Goal: Task Accomplishment & Management: Complete application form

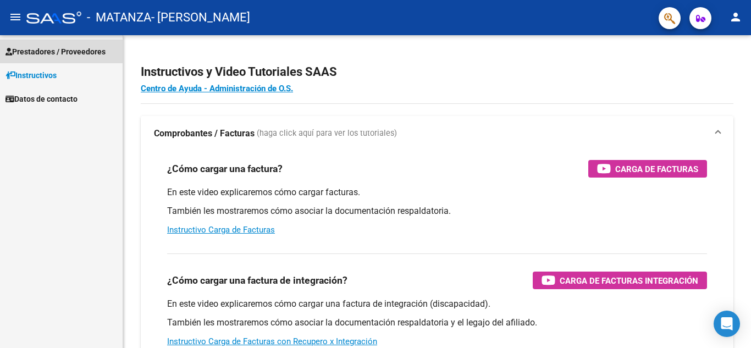
click at [74, 51] on span "Prestadores / Proveedores" at bounding box center [55, 52] width 100 height 12
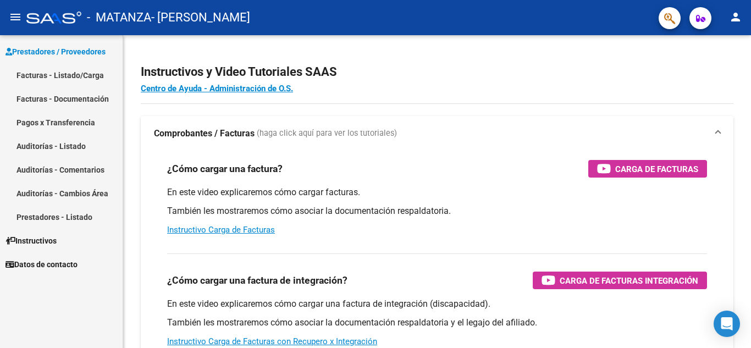
click at [74, 70] on link "Facturas - Listado/Carga" at bounding box center [61, 75] width 123 height 24
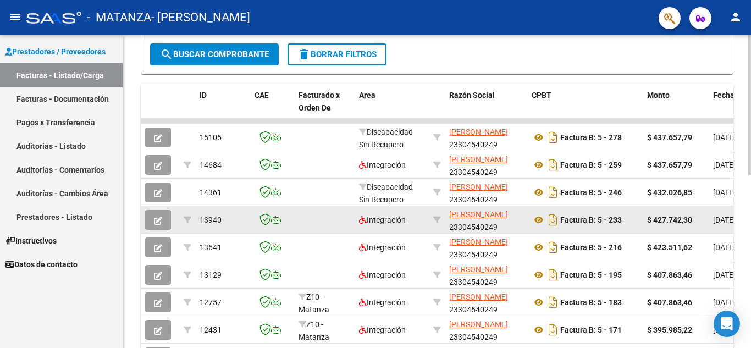
scroll to position [260, 0]
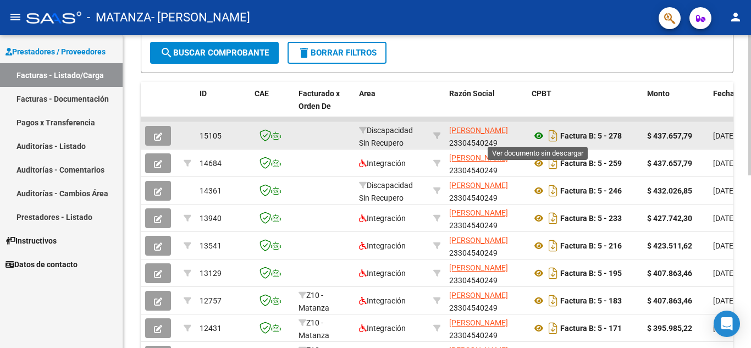
click at [541, 134] on icon at bounding box center [538, 135] width 14 height 13
click at [540, 136] on icon at bounding box center [538, 135] width 14 height 13
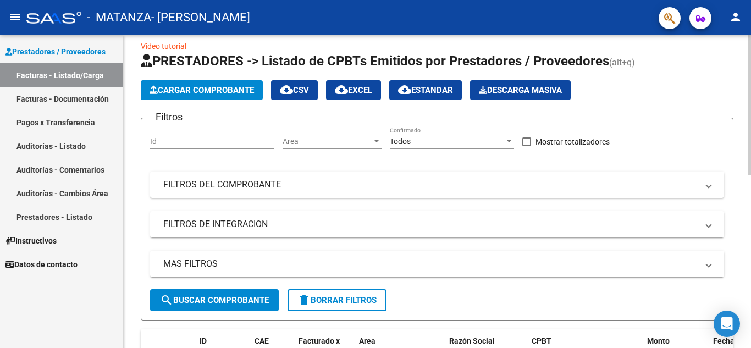
scroll to position [0, 0]
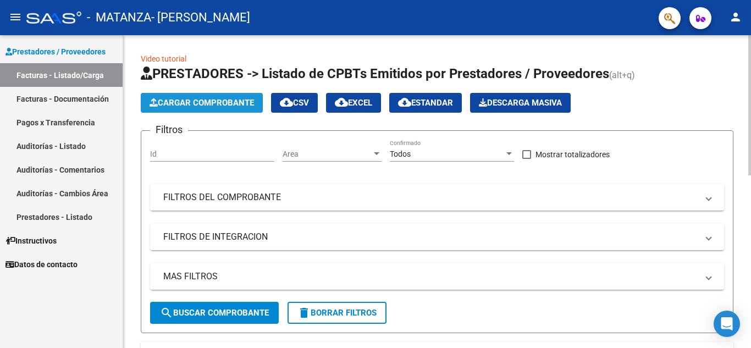
click at [227, 98] on span "Cargar Comprobante" at bounding box center [201, 103] width 104 height 10
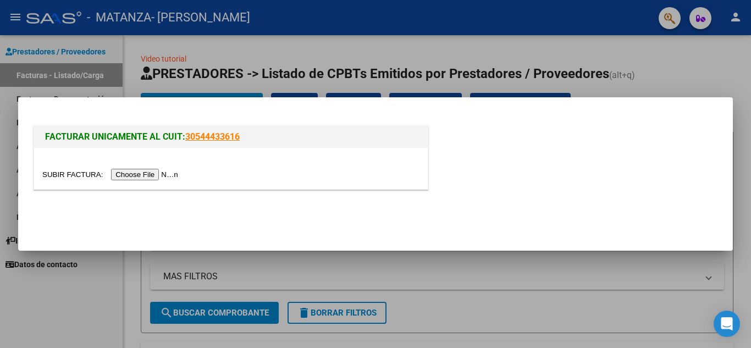
click at [133, 173] on input "file" at bounding box center [111, 175] width 139 height 12
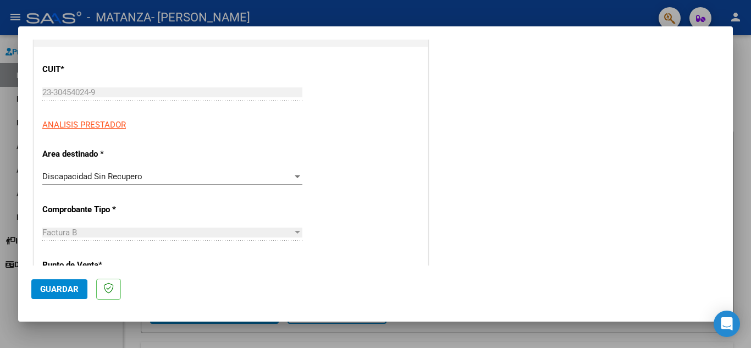
scroll to position [165, 0]
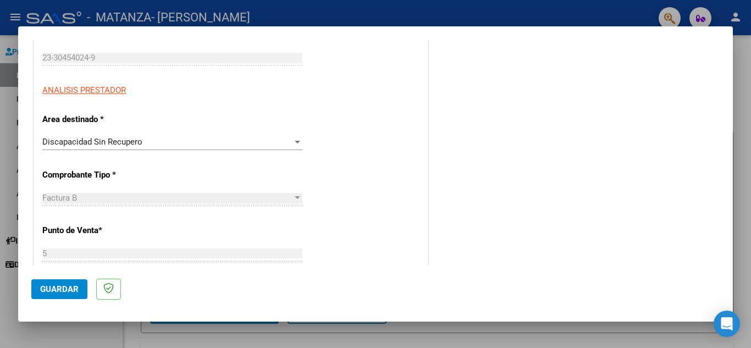
click at [162, 144] on div "Discapacidad Sin Recupero" at bounding box center [167, 142] width 250 height 10
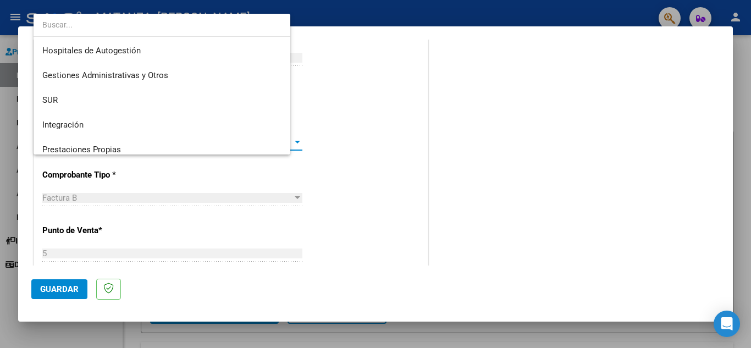
scroll to position [82, 0]
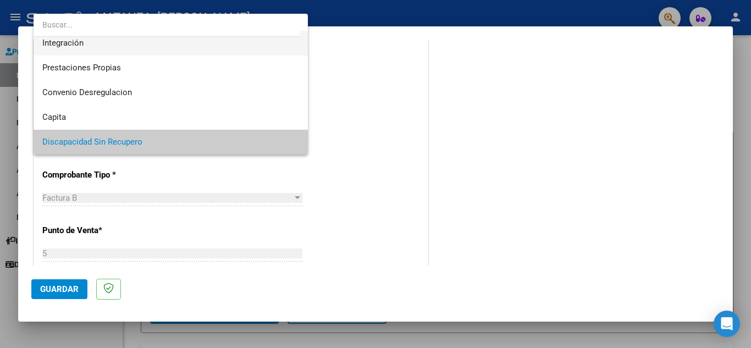
click at [148, 53] on span "Integración" at bounding box center [170, 43] width 257 height 25
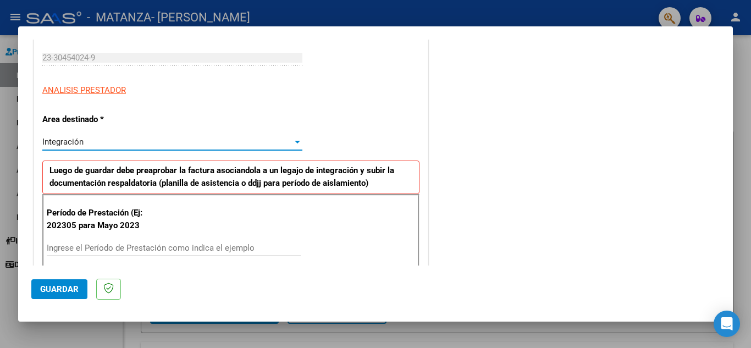
scroll to position [220, 0]
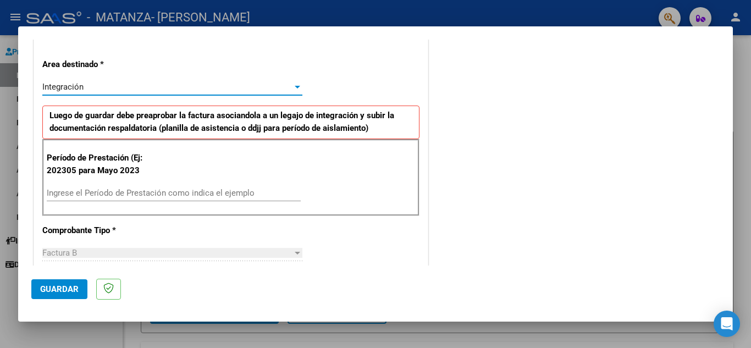
click at [128, 192] on input "Ingrese el Período de Prestación como indica el ejemplo" at bounding box center [174, 193] width 254 height 10
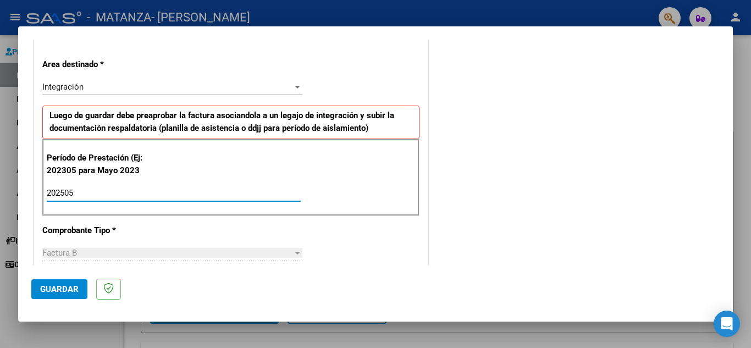
type input "202505"
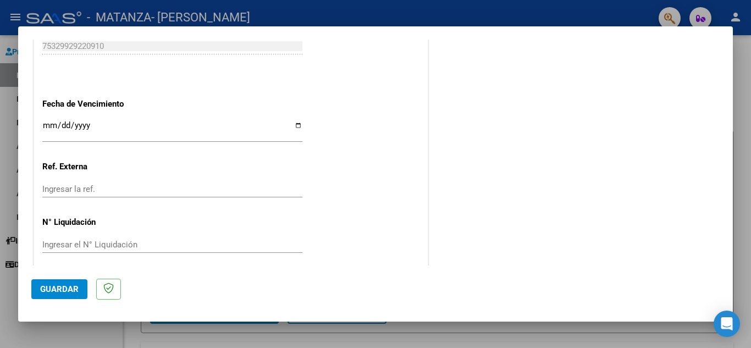
scroll to position [714, 0]
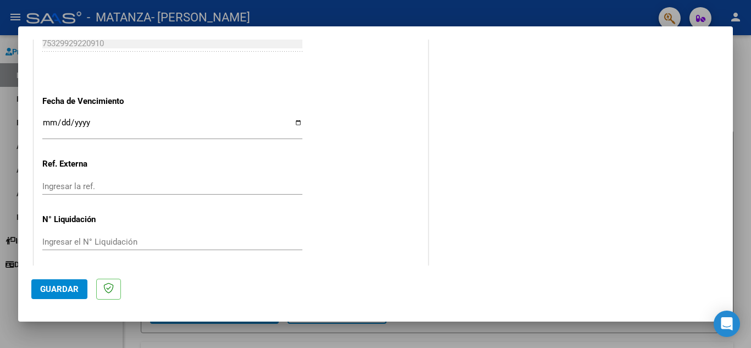
click at [296, 123] on input "Ingresar la fecha" at bounding box center [172, 127] width 260 height 18
type input "[DATE]"
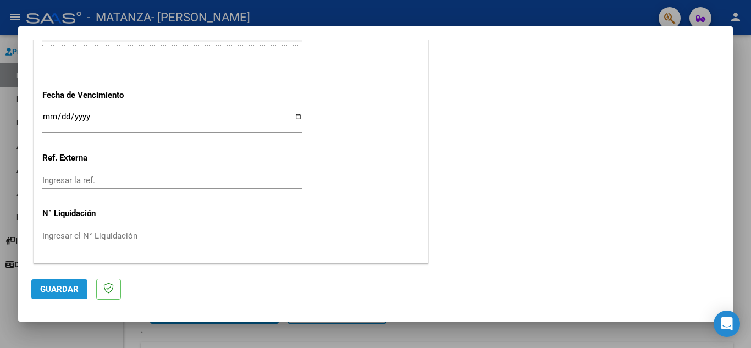
click at [48, 293] on span "Guardar" at bounding box center [59, 289] width 38 height 10
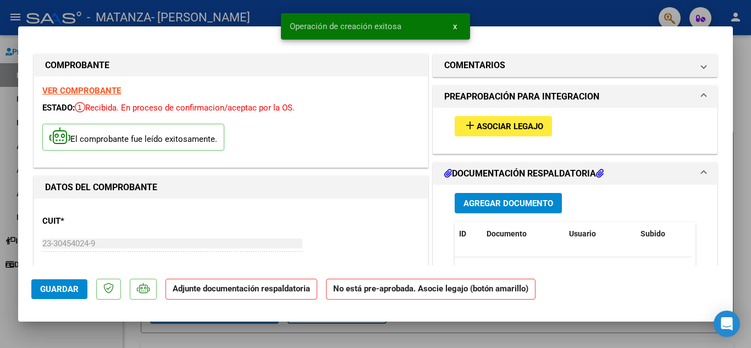
click at [494, 121] on span "add Asociar Legajo" at bounding box center [503, 126] width 80 height 10
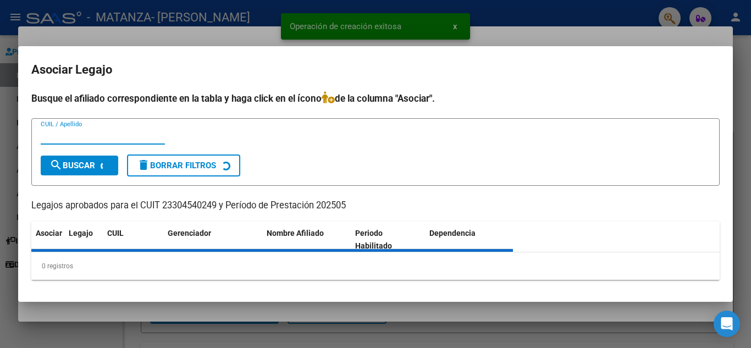
click at [124, 134] on div "CUIL / Apellido" at bounding box center [103, 136] width 124 height 16
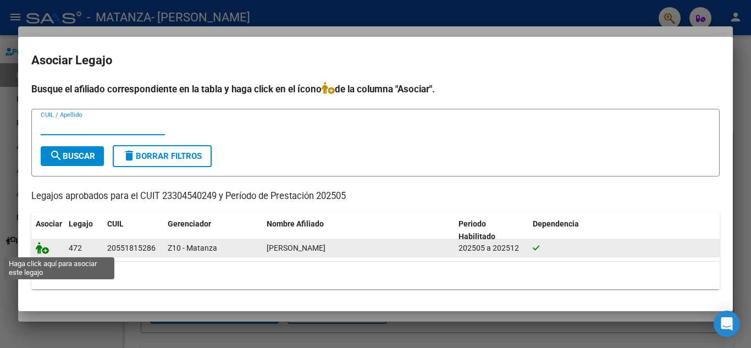
click at [43, 246] on icon at bounding box center [42, 248] width 13 height 12
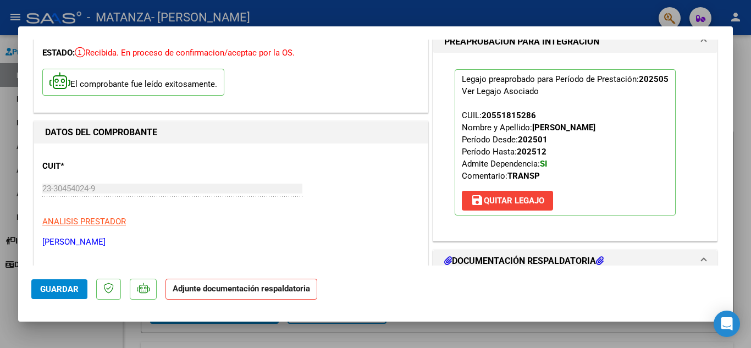
scroll to position [165, 0]
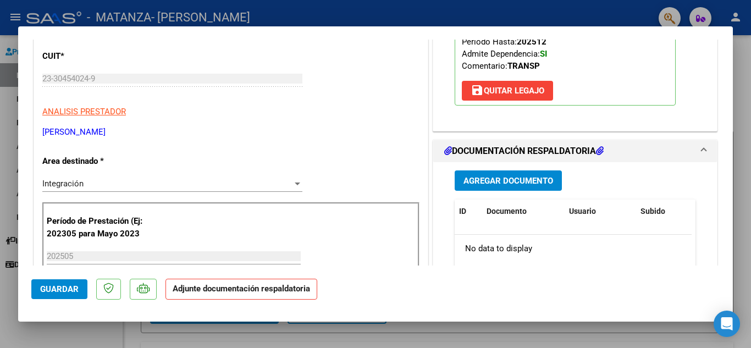
click at [491, 185] on span "Agregar Documento" at bounding box center [508, 181] width 90 height 10
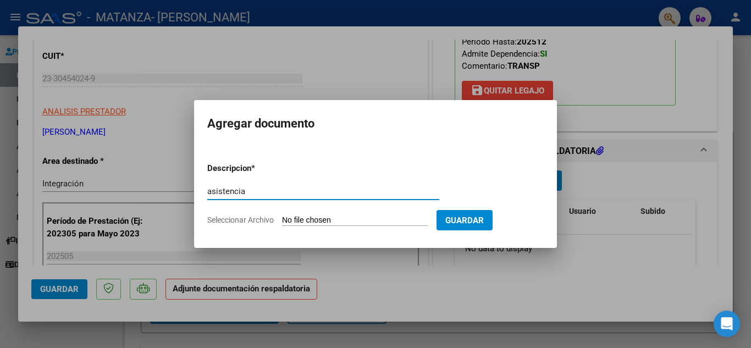
type input "asistencia"
click at [268, 217] on span "Seleccionar Archivo" at bounding box center [240, 219] width 67 height 9
click at [282, 217] on input "Seleccionar Archivo" at bounding box center [355, 220] width 146 height 10
type input "C:\fakepath\23304540249_006_00005_00000365.pdf"
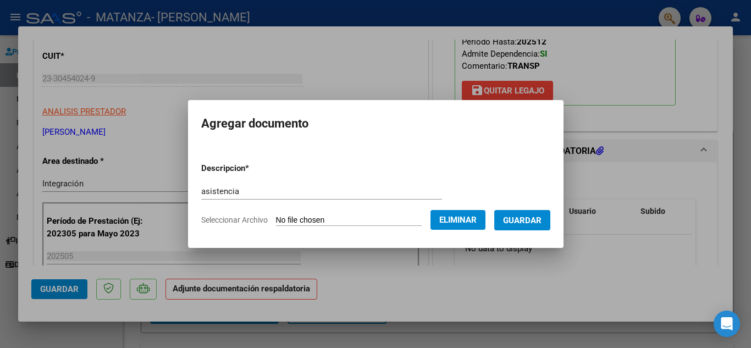
click at [527, 215] on span "Guardar" at bounding box center [522, 220] width 38 height 10
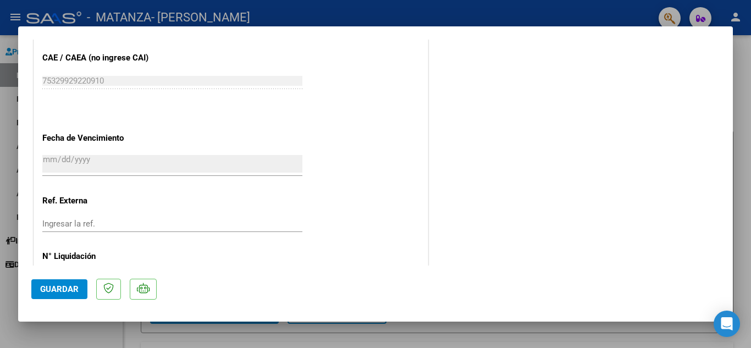
scroll to position [758, 0]
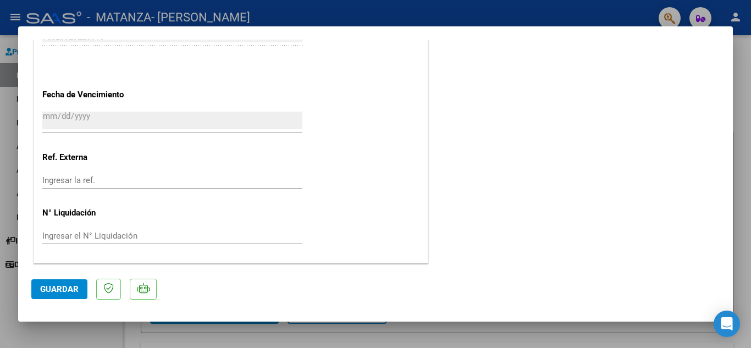
click at [73, 287] on span "Guardar" at bounding box center [59, 289] width 38 height 10
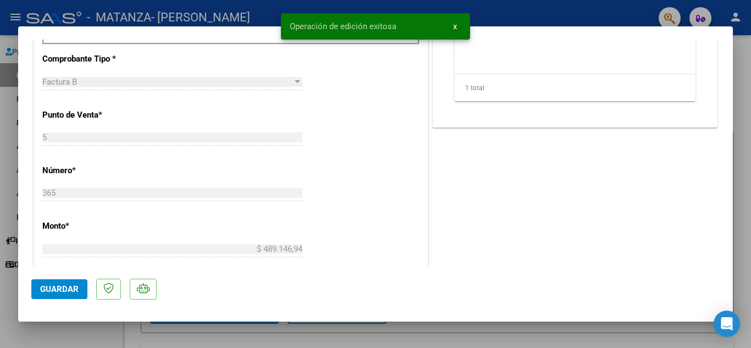
scroll to position [43, 0]
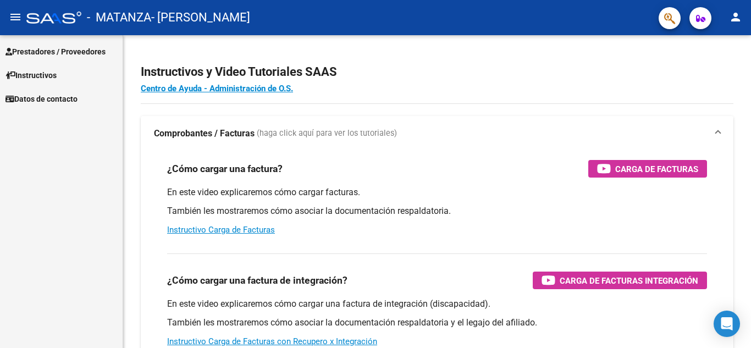
click at [49, 52] on span "Prestadores / Proveedores" at bounding box center [55, 52] width 100 height 12
click at [68, 47] on span "Prestadores / Proveedores" at bounding box center [55, 52] width 100 height 12
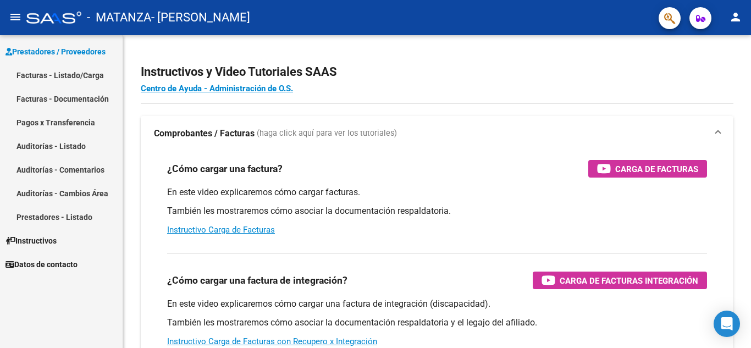
click at [69, 68] on link "Facturas - Listado/Carga" at bounding box center [61, 75] width 123 height 24
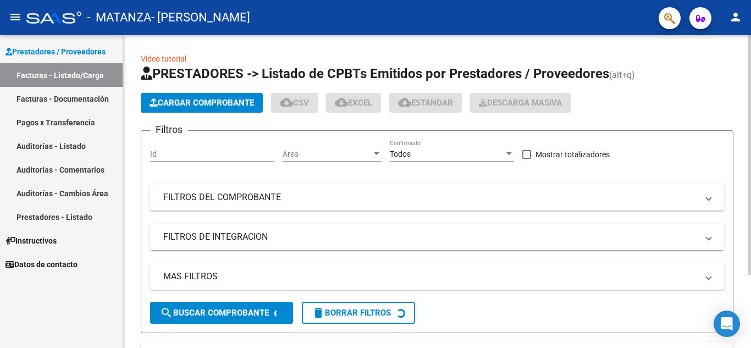
click at [204, 103] on span "Cargar Comprobante" at bounding box center [201, 103] width 104 height 10
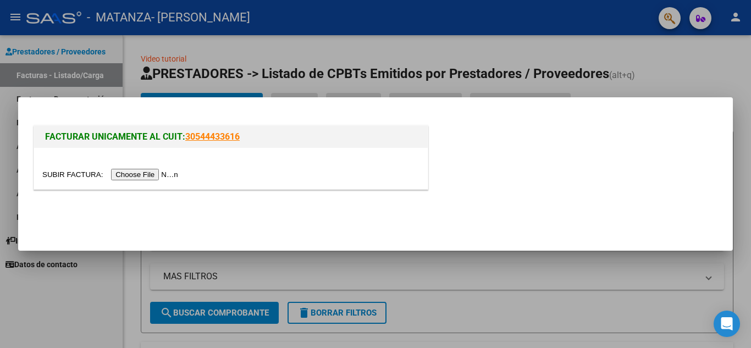
click at [146, 174] on input "file" at bounding box center [111, 175] width 139 height 12
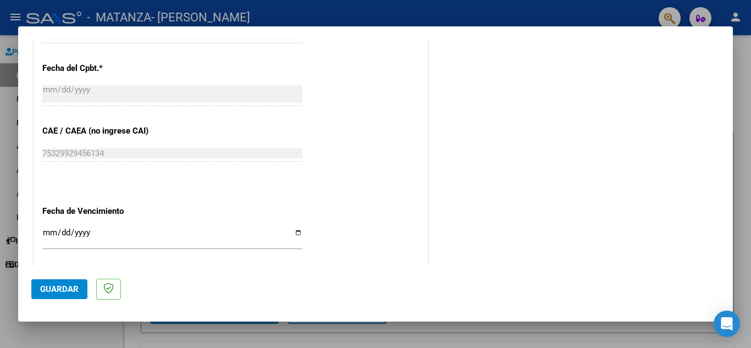
scroll to position [721, 0]
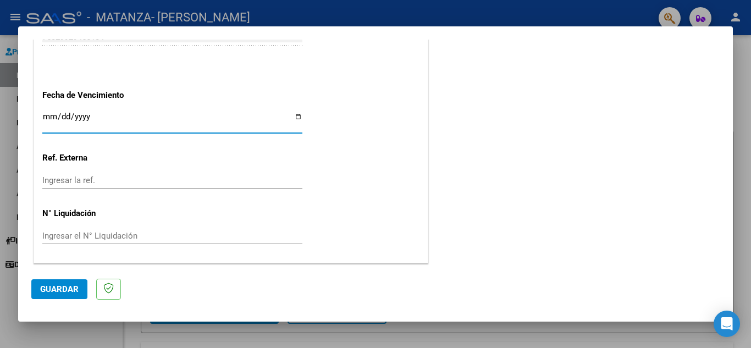
click at [297, 120] on input "Ingresar la fecha" at bounding box center [172, 121] width 260 height 18
type input "[DATE]"
click at [62, 284] on button "Guardar" at bounding box center [59, 289] width 56 height 20
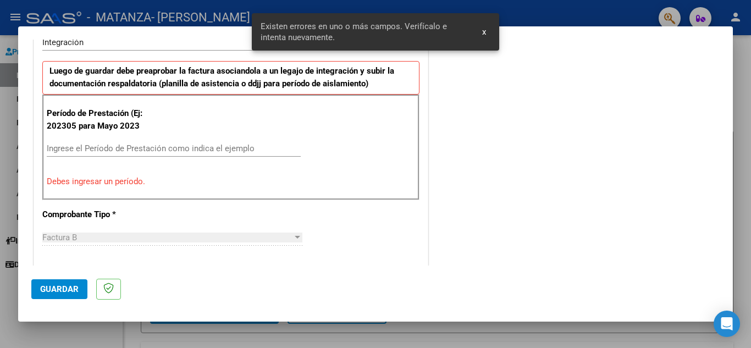
scroll to position [249, 0]
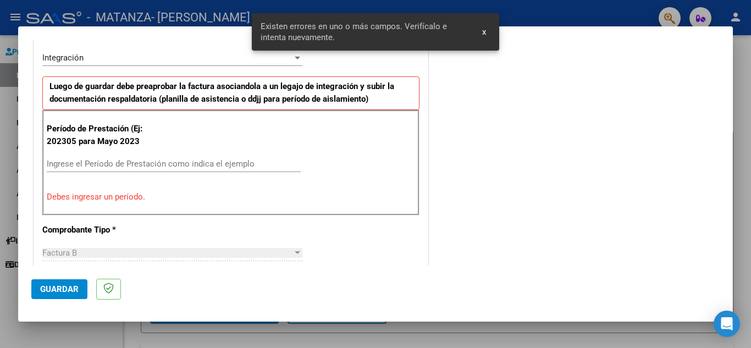
click at [122, 161] on input "Ingrese el Período de Prestación como indica el ejemplo" at bounding box center [174, 164] width 254 height 10
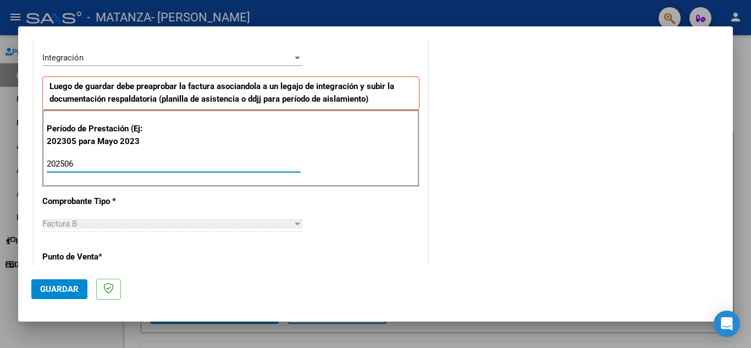
scroll to position [524, 0]
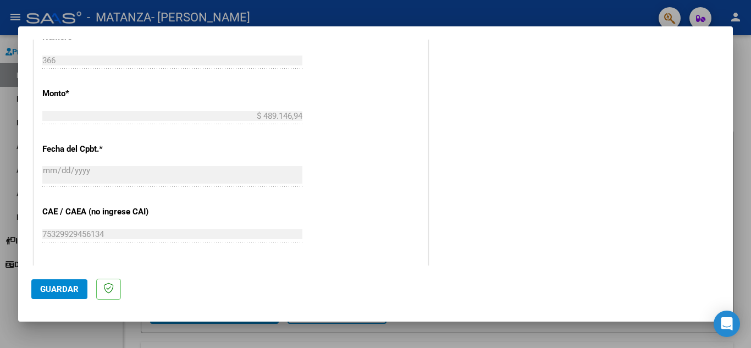
type input "202506"
click at [56, 292] on span "Guardar" at bounding box center [59, 289] width 38 height 10
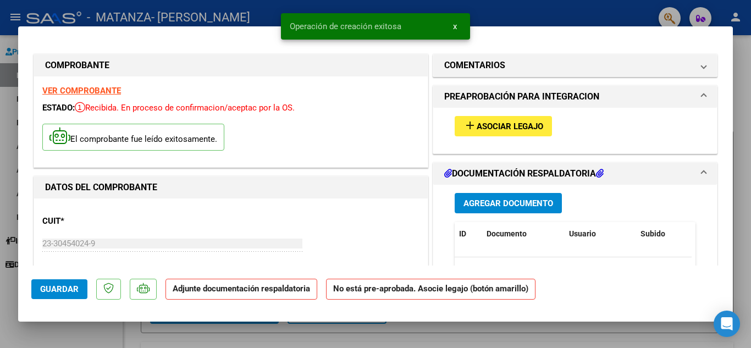
click at [486, 130] on span "Asociar Legajo" at bounding box center [509, 126] width 67 height 10
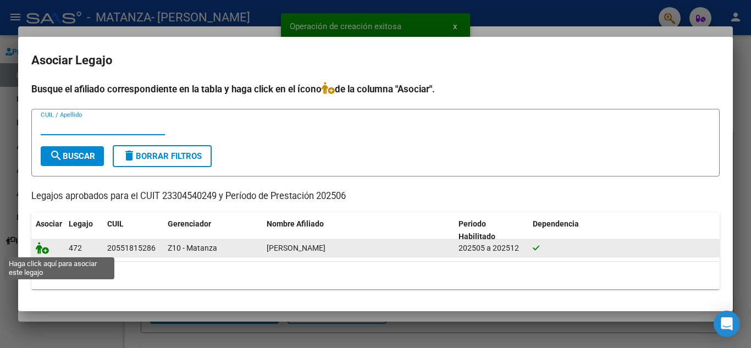
click at [43, 247] on icon at bounding box center [42, 248] width 13 height 12
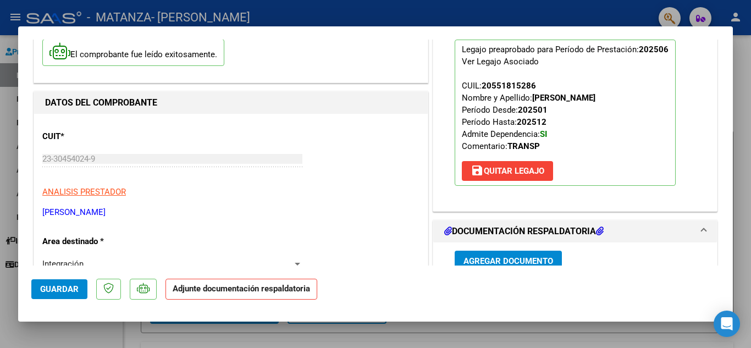
scroll to position [165, 0]
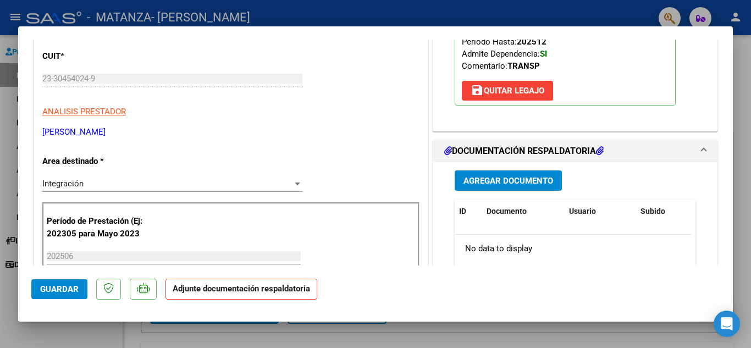
click at [507, 182] on span "Agregar Documento" at bounding box center [508, 181] width 90 height 10
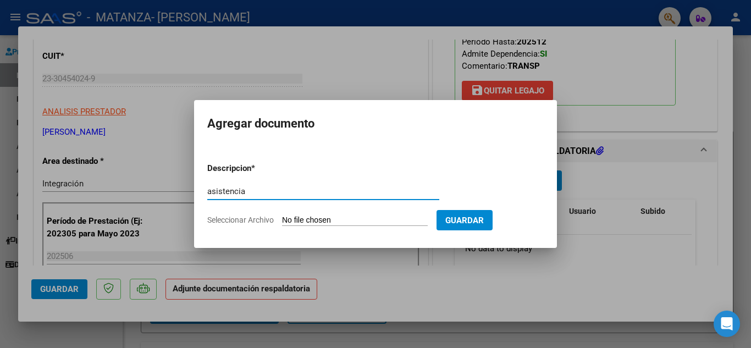
type input "asistencia"
click at [261, 218] on span "Seleccionar Archivo" at bounding box center [240, 219] width 67 height 9
click at [282, 218] on input "Seleccionar Archivo" at bounding box center [355, 220] width 146 height 10
type input "C:\fakepath\23304540249_006_00005_00000366.pdf"
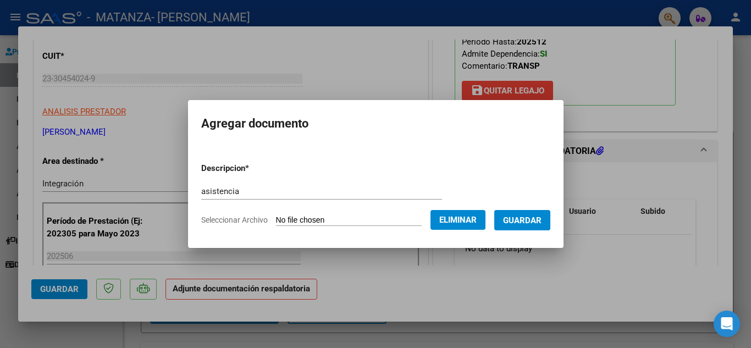
click at [530, 220] on span "Guardar" at bounding box center [522, 220] width 38 height 10
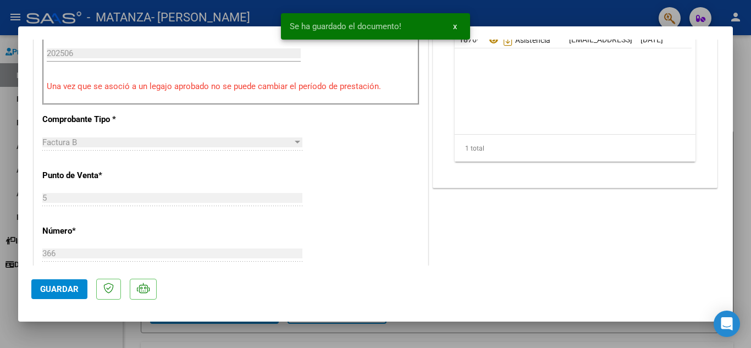
scroll to position [385, 0]
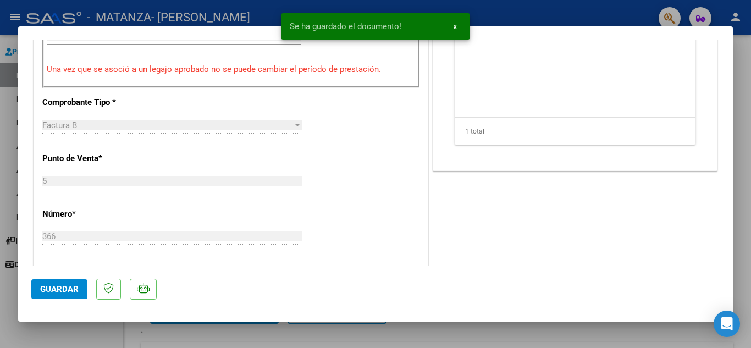
click at [50, 295] on button "Guardar" at bounding box center [59, 289] width 56 height 20
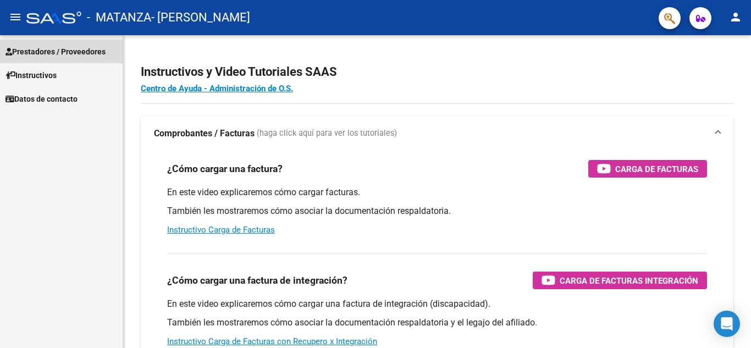
click at [68, 57] on span "Prestadores / Proveedores" at bounding box center [55, 52] width 100 height 12
click at [91, 57] on span "Prestadores / Proveedores" at bounding box center [55, 52] width 100 height 12
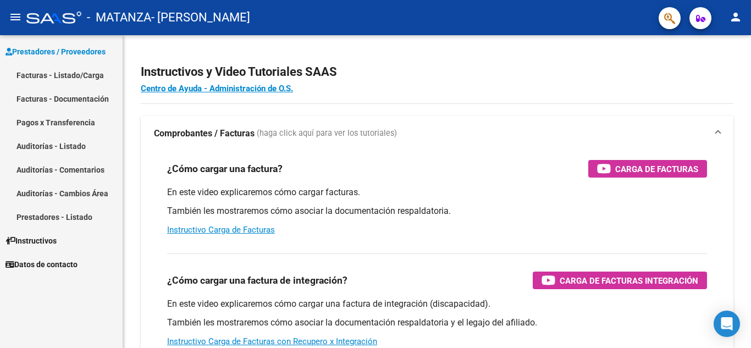
click at [83, 71] on link "Facturas - Listado/Carga" at bounding box center [61, 75] width 123 height 24
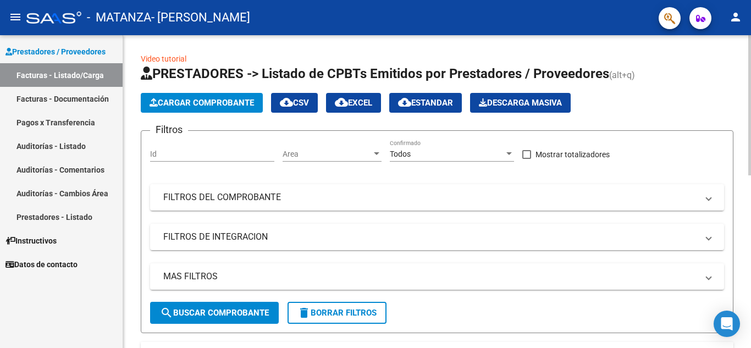
click at [180, 97] on button "Cargar Comprobante" at bounding box center [202, 103] width 122 height 20
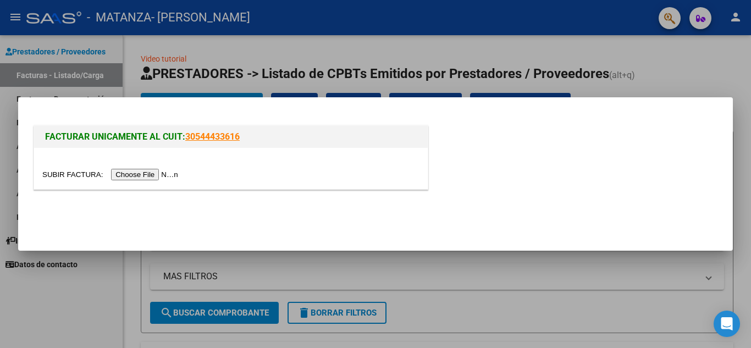
click at [142, 170] on input "file" at bounding box center [111, 175] width 139 height 12
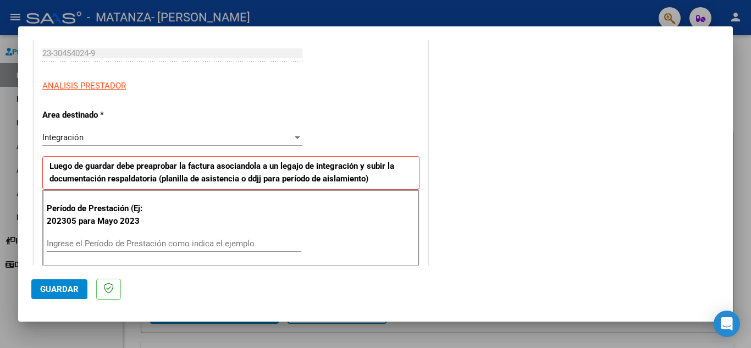
scroll to position [220, 0]
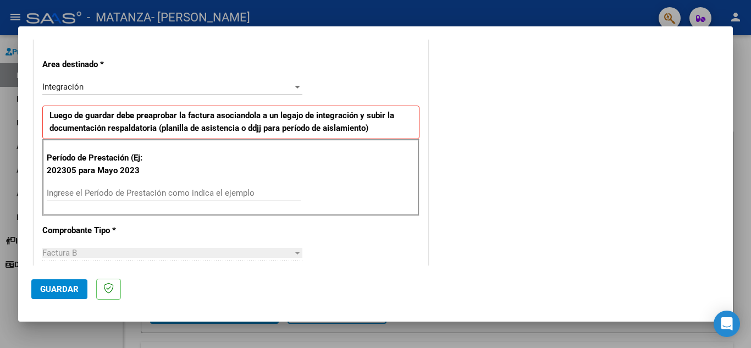
click at [120, 198] on div "Ingrese el Período de Prestación como indica el ejemplo" at bounding box center [174, 193] width 254 height 16
click at [121, 197] on input "Ingrese el Período de Prestación como indica el ejemplo" at bounding box center [174, 193] width 254 height 10
type input "202507"
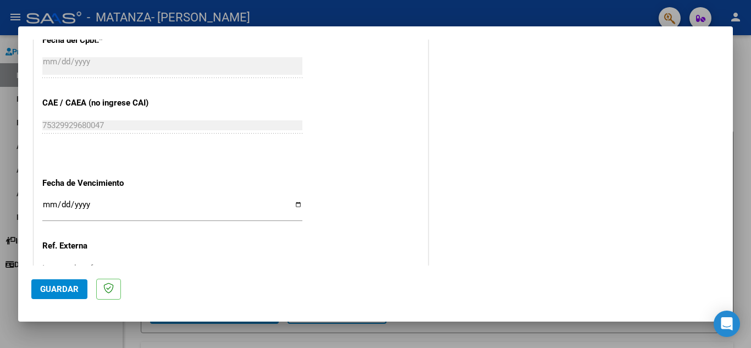
scroll to position [721, 0]
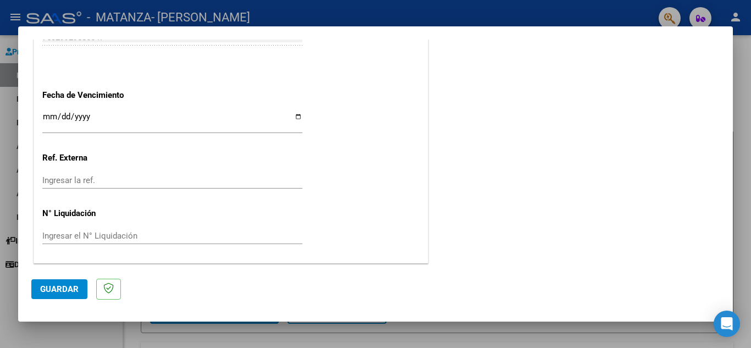
click at [297, 120] on input "Ingresar la fecha" at bounding box center [172, 121] width 260 height 18
type input "[DATE]"
click at [72, 285] on span "Guardar" at bounding box center [59, 289] width 38 height 10
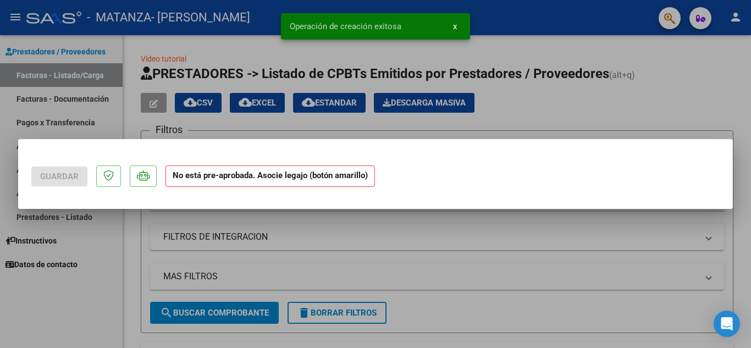
scroll to position [0, 0]
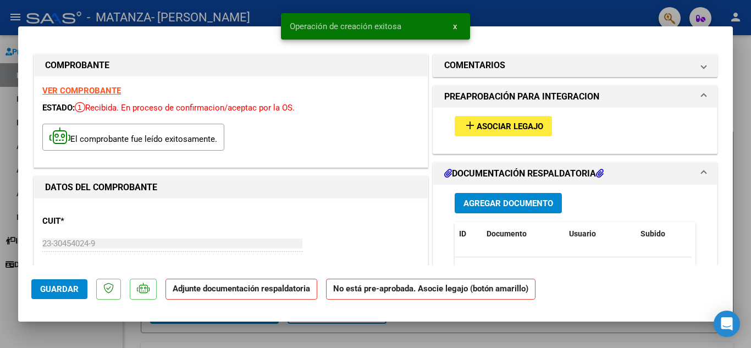
click at [507, 125] on span "Asociar Legajo" at bounding box center [509, 126] width 67 height 10
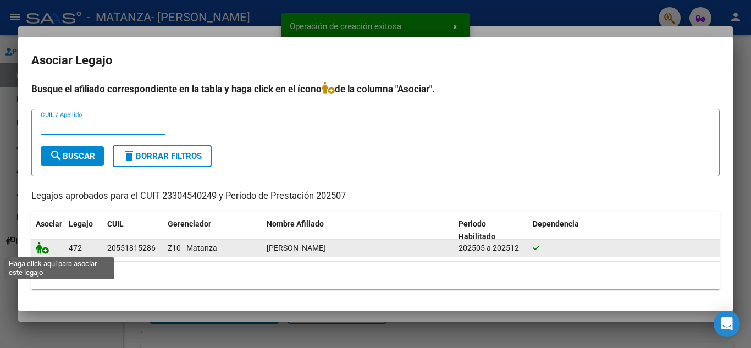
click at [42, 248] on icon at bounding box center [42, 248] width 13 height 12
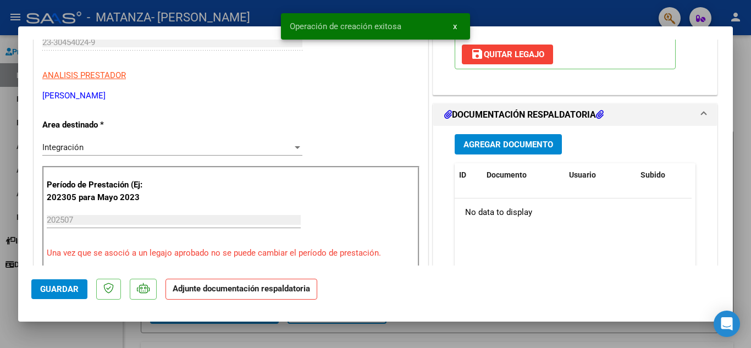
scroll to position [220, 0]
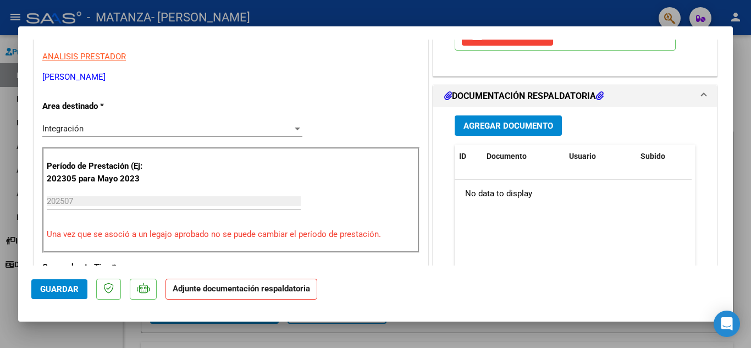
click at [519, 123] on span "Agregar Documento" at bounding box center [508, 126] width 90 height 10
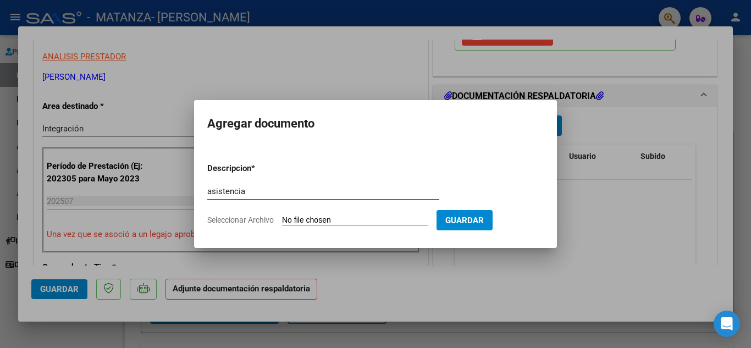
type input "asistencia"
click at [267, 220] on span "Seleccionar Archivo" at bounding box center [240, 219] width 67 height 9
click at [282, 220] on input "Seleccionar Archivo" at bounding box center [355, 220] width 146 height 10
type input "C:\fakepath\23304540249_006_00005_00000367.pdf"
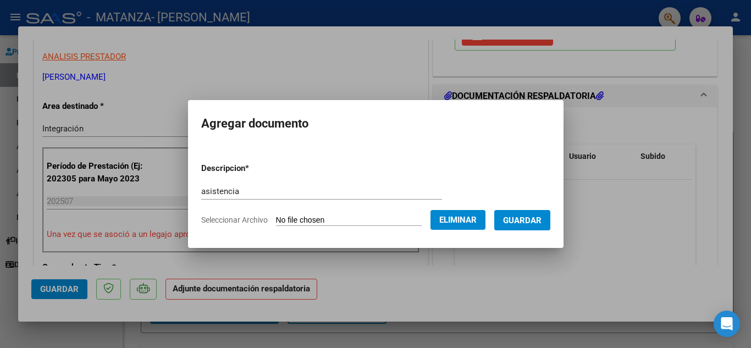
click at [535, 223] on span "Guardar" at bounding box center [522, 220] width 38 height 10
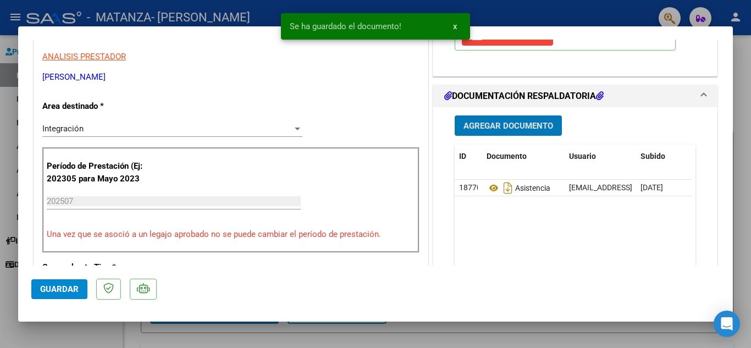
click at [62, 288] on span "Guardar" at bounding box center [59, 289] width 38 height 10
